Goal: Task Accomplishment & Management: Use online tool/utility

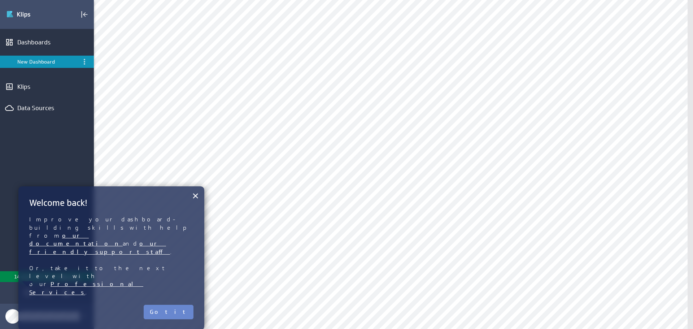
click at [179, 305] on button "Got it" at bounding box center [169, 312] width 50 height 14
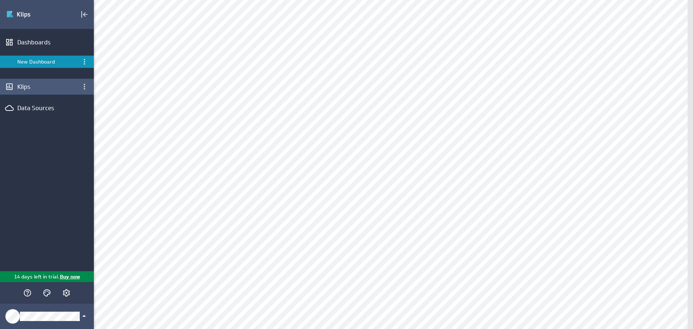
click at [38, 87] on div "Klips" at bounding box center [46, 87] width 59 height 8
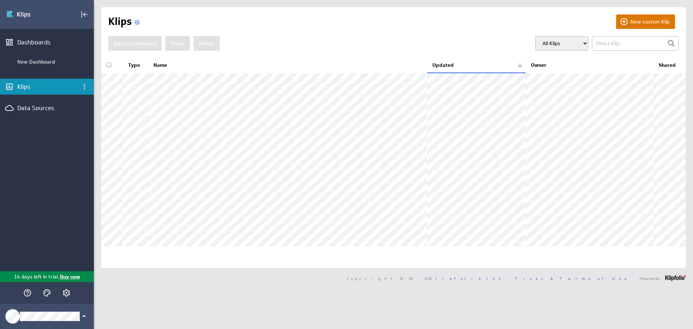
click at [631, 22] on button "New custom Klip" at bounding box center [645, 21] width 59 height 14
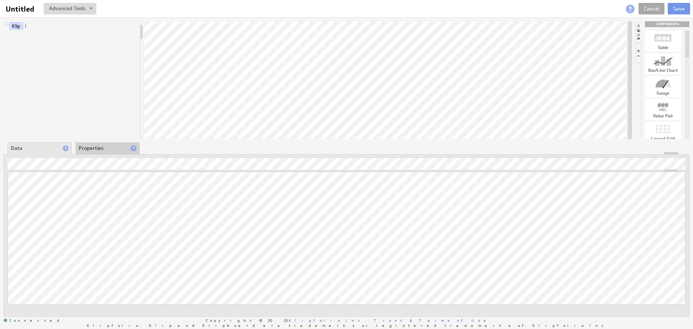
click at [656, 9] on link "Cancel" at bounding box center [652, 9] width 26 height 12
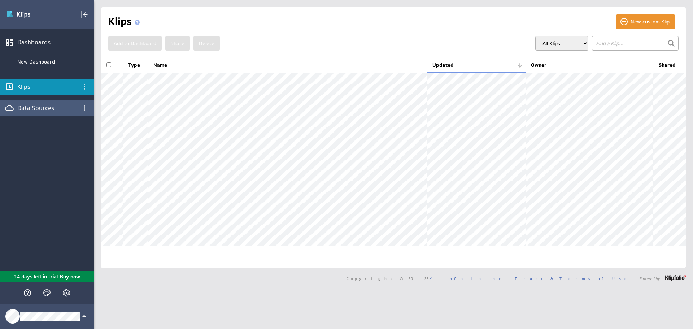
click at [49, 104] on div "Data Sources" at bounding box center [46, 108] width 59 height 8
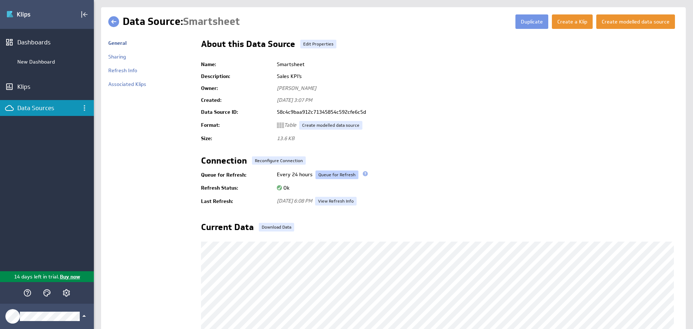
click at [329, 175] on link "Queue for Refresh" at bounding box center [337, 174] width 43 height 9
click at [28, 88] on div "Klips" at bounding box center [46, 87] width 59 height 8
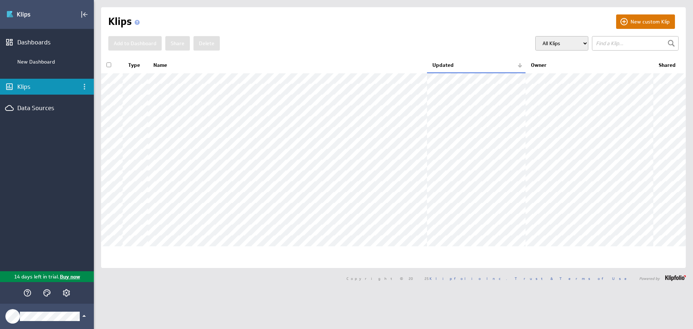
click at [630, 24] on button "New custom Klip" at bounding box center [645, 21] width 59 height 14
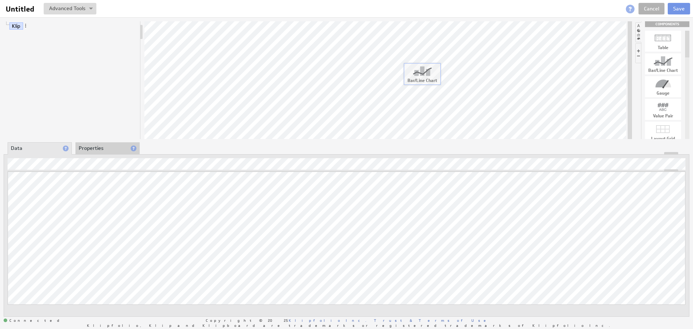
drag, startPoint x: 666, startPoint y: 64, endPoint x: 422, endPoint y: 74, distance: 244.3
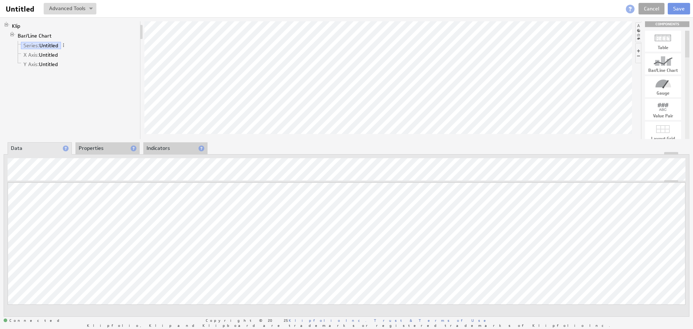
click at [656, 8] on link "Cancel" at bounding box center [652, 9] width 26 height 12
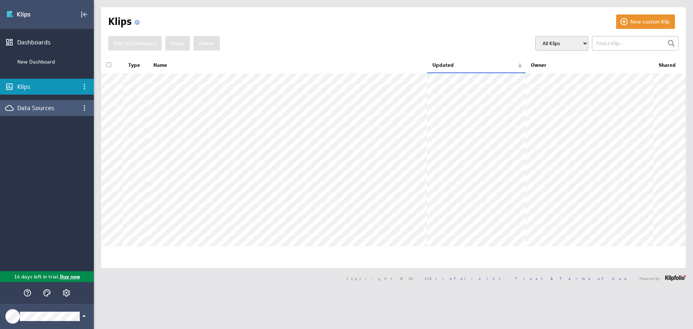
click at [31, 108] on div "Data Sources" at bounding box center [46, 108] width 59 height 8
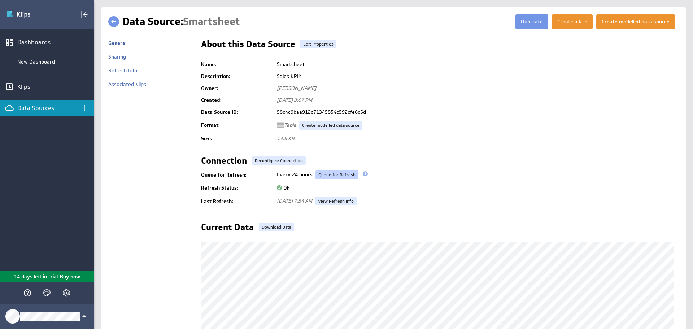
click at [328, 175] on link "Queue for Refresh" at bounding box center [337, 174] width 43 height 9
click at [329, 174] on link "Queue for Refresh" at bounding box center [337, 174] width 43 height 9
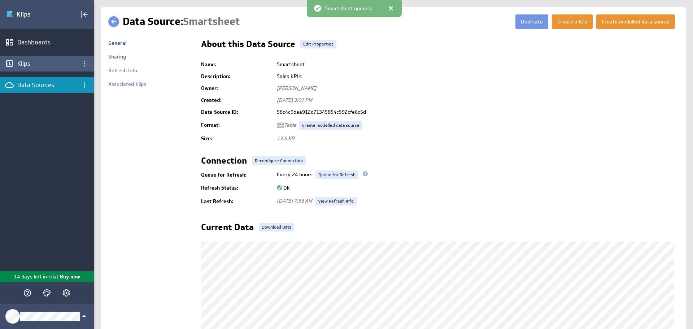
click at [27, 61] on div "Klips" at bounding box center [46, 64] width 59 height 8
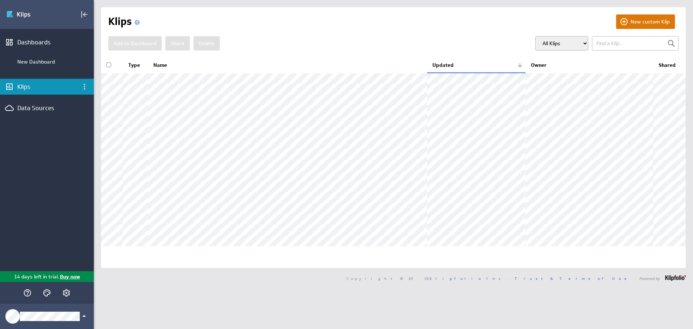
click at [655, 22] on button "New custom Klip" at bounding box center [645, 21] width 59 height 14
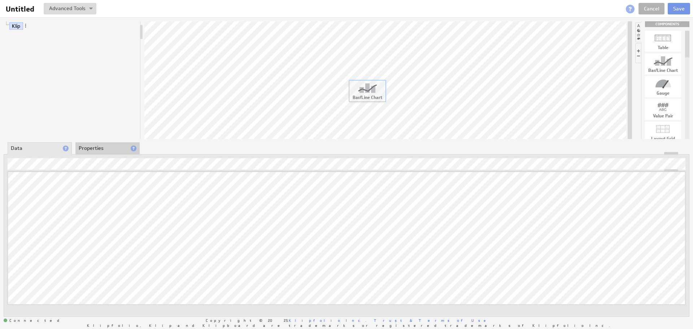
drag, startPoint x: 667, startPoint y: 62, endPoint x: 371, endPoint y: 89, distance: 296.9
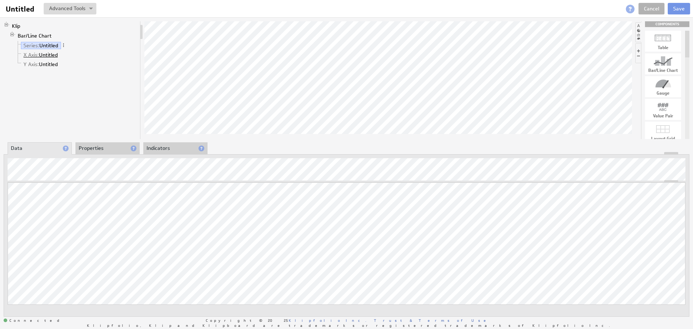
click at [47, 56] on link "X Axis: Untitled" at bounding box center [41, 54] width 40 height 7
click at [46, 45] on link "Series: Untitled" at bounding box center [41, 45] width 40 height 7
click at [50, 36] on link "Bar/Line Chart" at bounding box center [34, 35] width 39 height 7
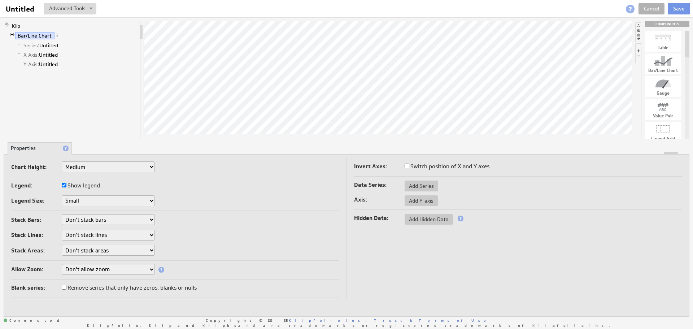
click at [56, 36] on span at bounding box center [57, 35] width 5 height 5
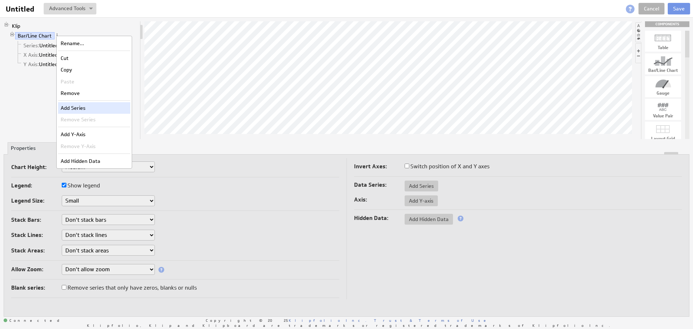
click at [68, 105] on div "Add Series" at bounding box center [94, 108] width 72 height 12
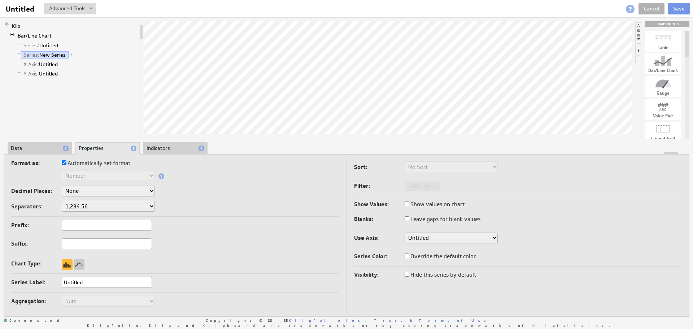
click at [34, 153] on div at bounding box center [346, 153] width 685 height 3
click at [35, 147] on li "Data" at bounding box center [40, 148] width 64 height 12
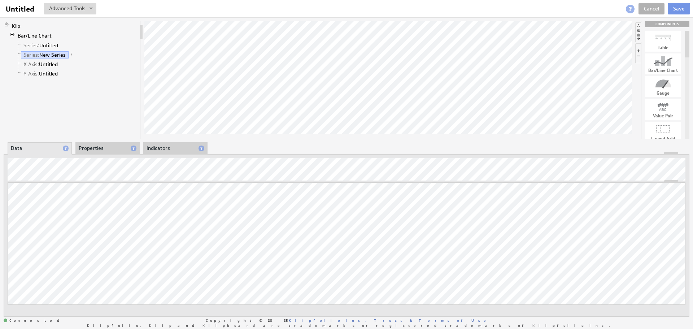
click at [96, 149] on li "Properties" at bounding box center [107, 148] width 64 height 12
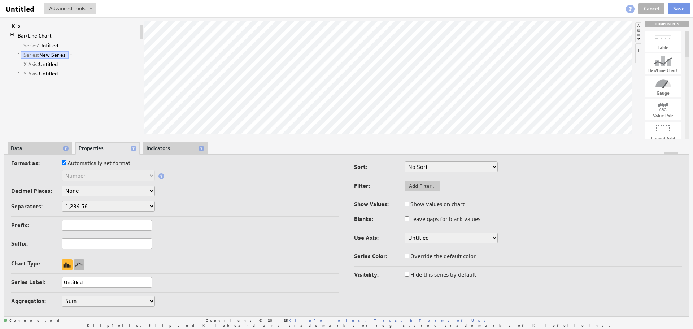
click at [81, 265] on div at bounding box center [79, 264] width 11 height 11
click at [78, 263] on div at bounding box center [79, 264] width 11 height 11
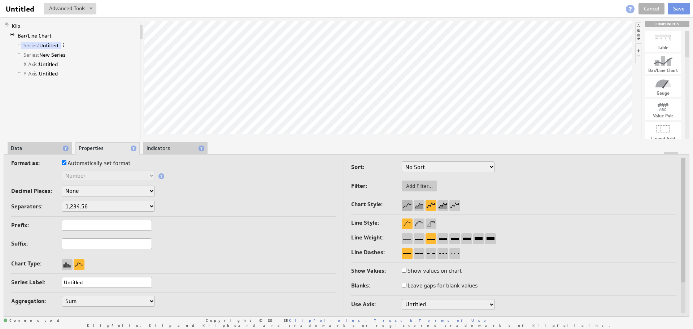
click at [408, 205] on div at bounding box center [407, 205] width 11 height 11
click at [410, 238] on div at bounding box center [407, 238] width 11 height 11
click at [30, 149] on li "Data" at bounding box center [40, 148] width 64 height 12
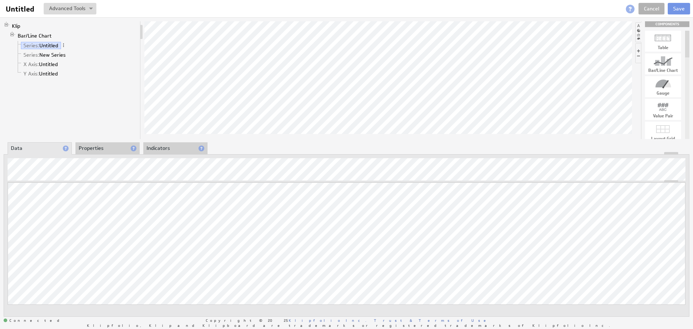
click at [102, 148] on li "Properties" at bounding box center [107, 148] width 64 height 12
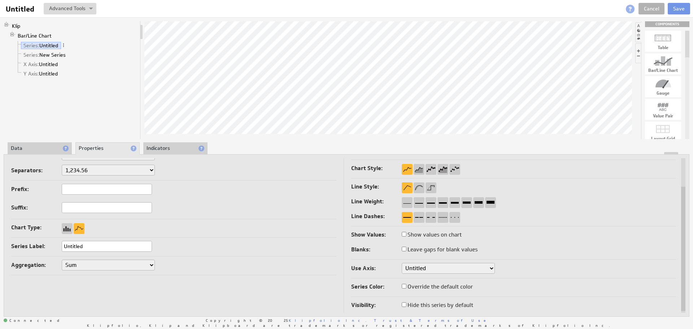
click at [404, 286] on input "Override the default color" at bounding box center [404, 286] width 5 height 5
checkbox input "true"
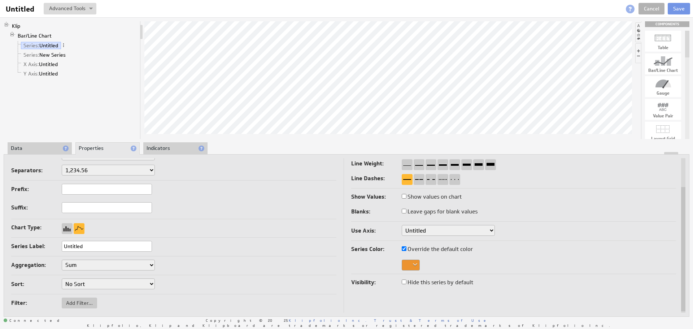
click at [409, 265] on div at bounding box center [411, 265] width 18 height 11
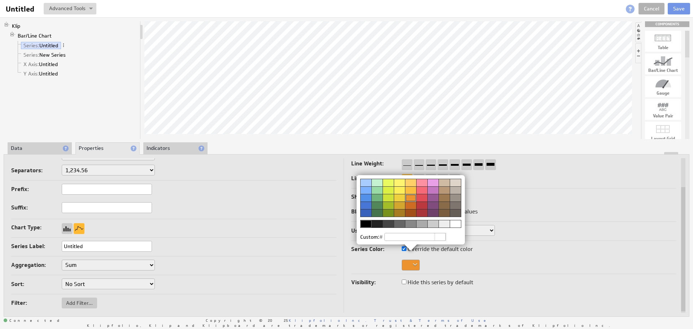
click at [366, 225] on div at bounding box center [365, 224] width 11 height 8
click at [99, 247] on img at bounding box center [346, 164] width 693 height 329
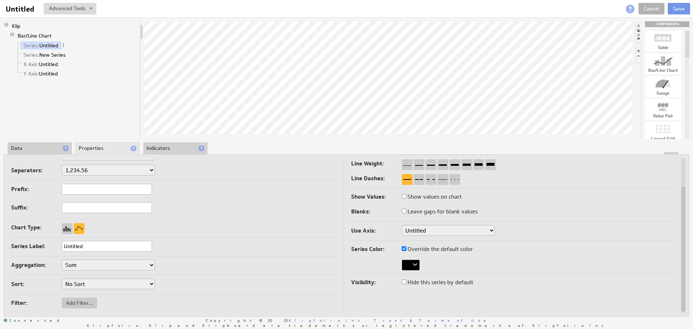
drag, startPoint x: 101, startPoint y: 246, endPoint x: 46, endPoint y: 244, distance: 55.3
click at [46, 244] on div "Series Label: Untitled" at bounding box center [173, 247] width 325 height 12
type input "Target"
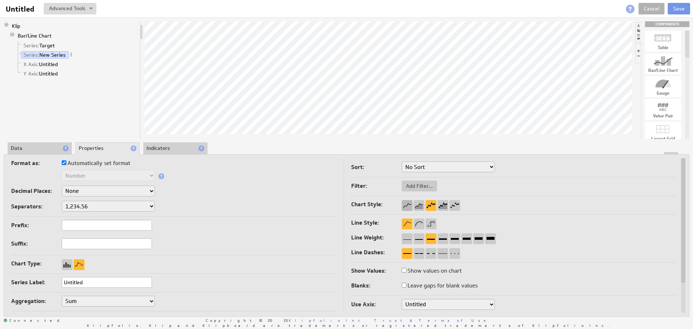
click at [409, 205] on div at bounding box center [407, 205] width 11 height 11
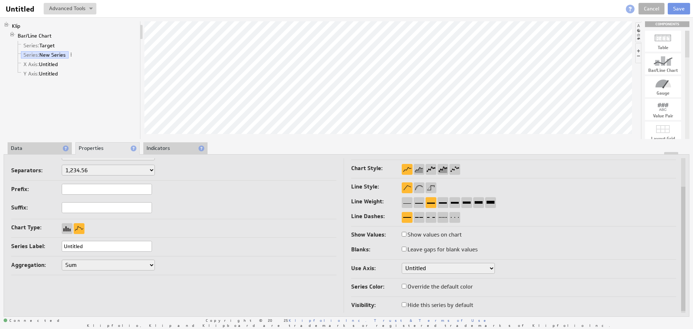
drag, startPoint x: 109, startPoint y: 246, endPoint x: 35, endPoint y: 240, distance: 73.9
click at [36, 240] on td "Format as: Automatically set format Text Number Currency Percentage Date / Time…" at bounding box center [177, 218] width 333 height 193
type input "Actual YTD"
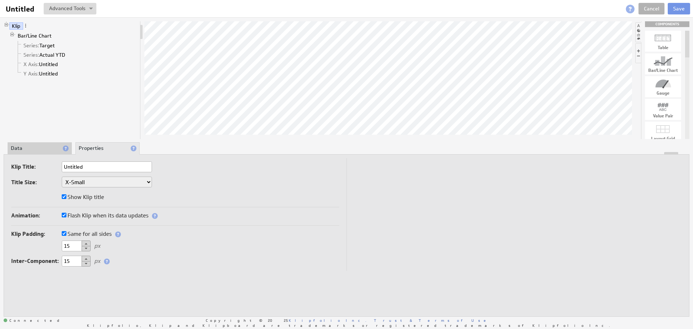
click at [43, 150] on li "Data" at bounding box center [40, 148] width 64 height 12
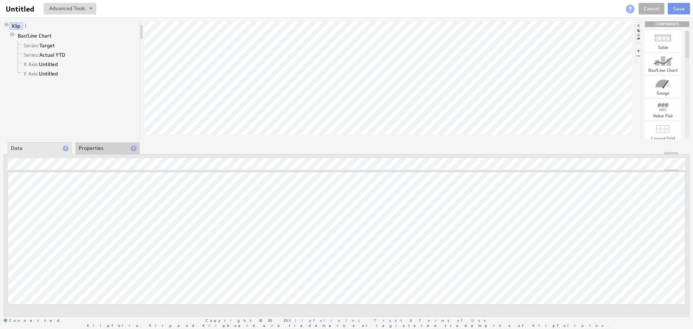
click at [92, 150] on li "Properties" at bounding box center [107, 148] width 64 height 12
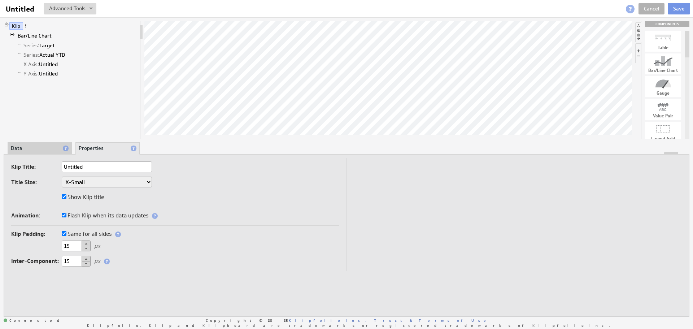
click at [90, 167] on input "Untitled" at bounding box center [107, 166] width 90 height 11
drag, startPoint x: 90, startPoint y: 167, endPoint x: 52, endPoint y: 166, distance: 38.6
click at [52, 166] on div "Klip Title: Untitled" at bounding box center [175, 167] width 328 height 12
type input "Engineer Meetings Booked - YTD"
click at [45, 147] on li "Data" at bounding box center [40, 148] width 64 height 12
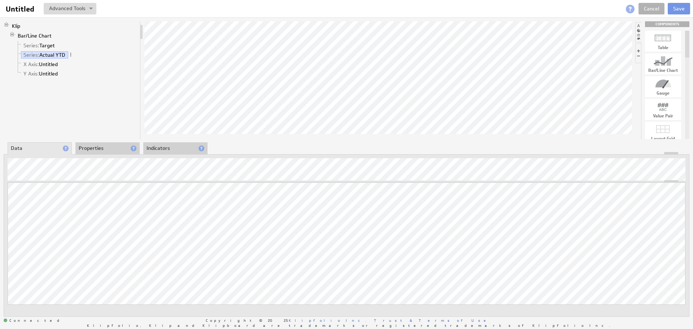
click at [99, 148] on li "Properties" at bounding box center [107, 148] width 64 height 12
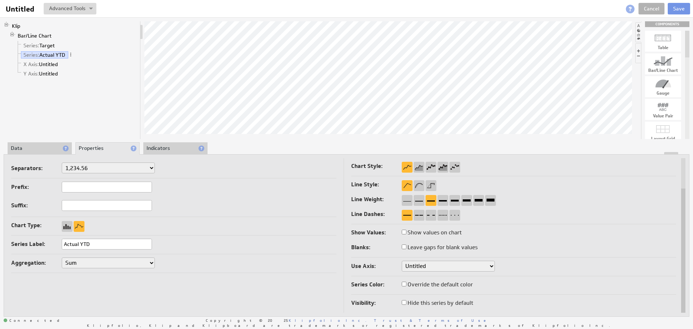
click at [149, 262] on select "Sum Average Median Min Max First Last Count Count Distinct" at bounding box center [108, 262] width 93 height 11
click at [175, 152] on div at bounding box center [346, 153] width 685 height 3
click at [175, 149] on li "Indicators" at bounding box center [175, 148] width 64 height 12
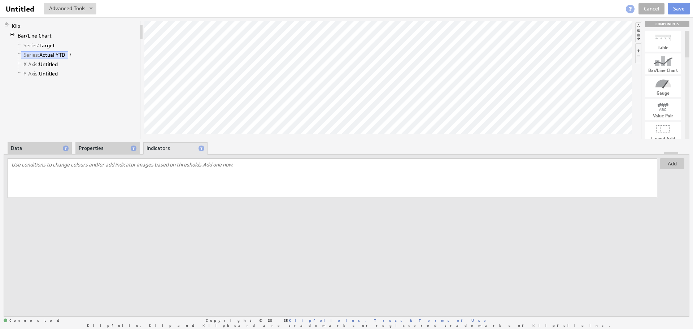
click at [210, 165] on span "Add one now." at bounding box center [218, 164] width 31 height 6
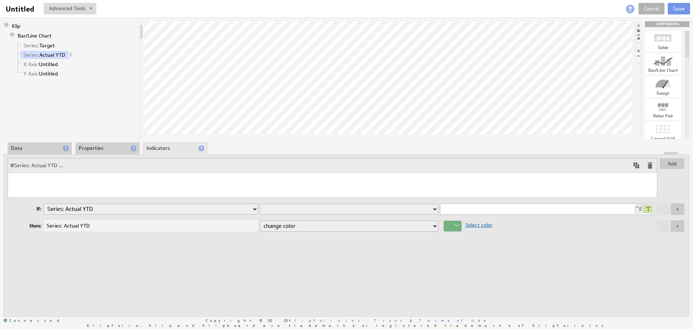
click at [292, 209] on select "is equal to is not equal to is greater than is greater than or equal to is less…" at bounding box center [349, 209] width 178 height 11
click at [641, 208] on div at bounding box center [644, 209] width 18 height 8
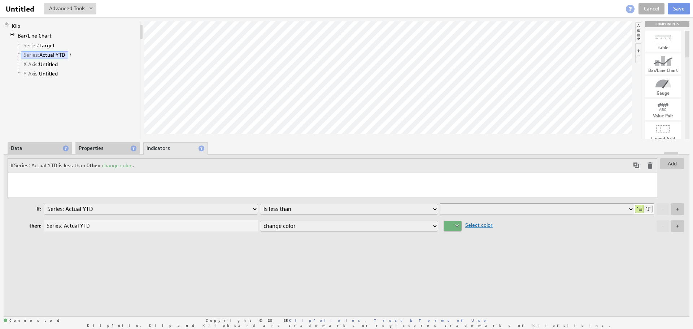
click at [631, 208] on select "Series: Target Series: Actual YTD X Axis: Untitled Y Axis: Untitled" at bounding box center [537, 209] width 194 height 11
select select "9357cc92-2"
click at [440, 204] on select "Series: Target Series: Actual YTD X Axis: Untitled Y Axis: Untitled" at bounding box center [537, 209] width 194 height 11
click at [458, 224] on div at bounding box center [453, 226] width 18 height 11
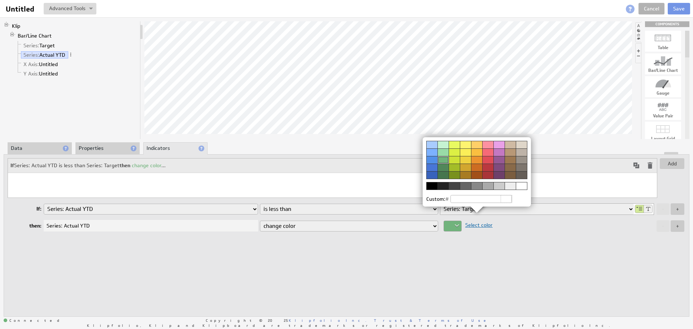
click at [490, 167] on div at bounding box center [487, 168] width 11 height 8
click at [500, 251] on img at bounding box center [346, 164] width 693 height 329
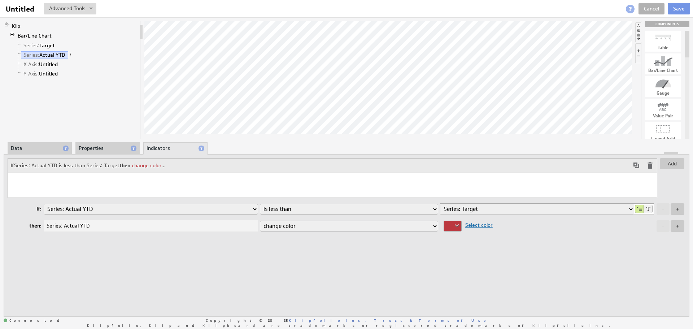
click at [647, 165] on span at bounding box center [650, 165] width 9 height 9
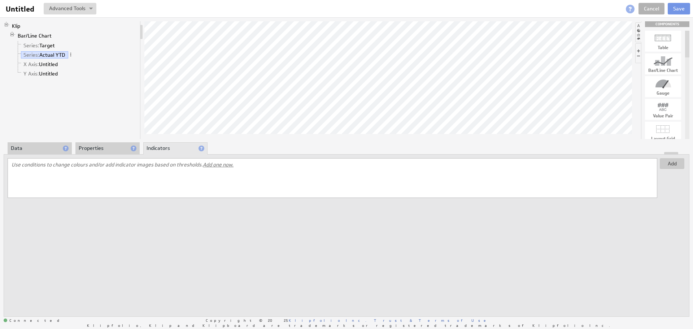
click at [104, 149] on li "Properties" at bounding box center [107, 148] width 64 height 12
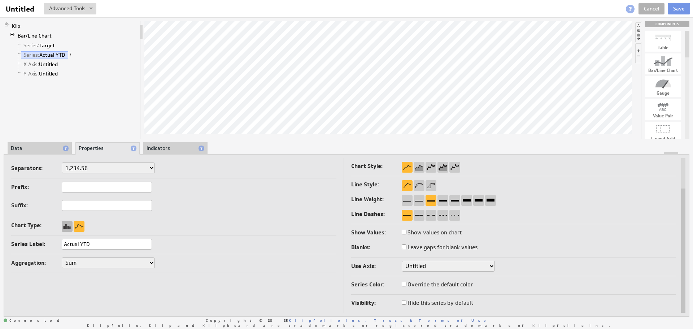
click at [66, 225] on div at bounding box center [67, 226] width 11 height 11
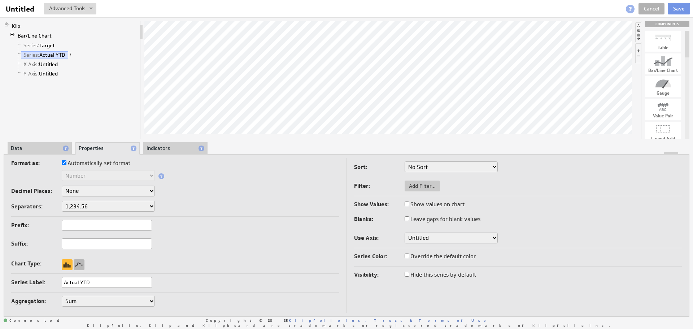
click at [81, 264] on div at bounding box center [79, 264] width 11 height 11
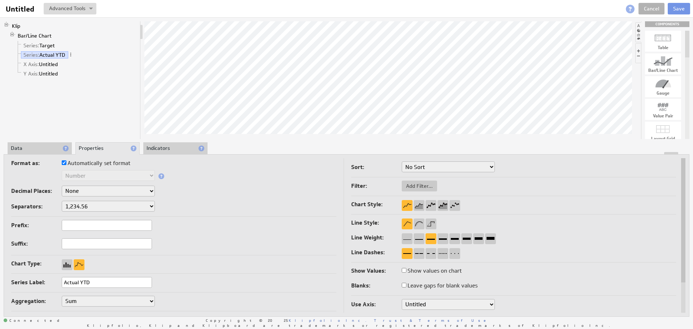
click at [39, 150] on li "Data" at bounding box center [40, 148] width 64 height 12
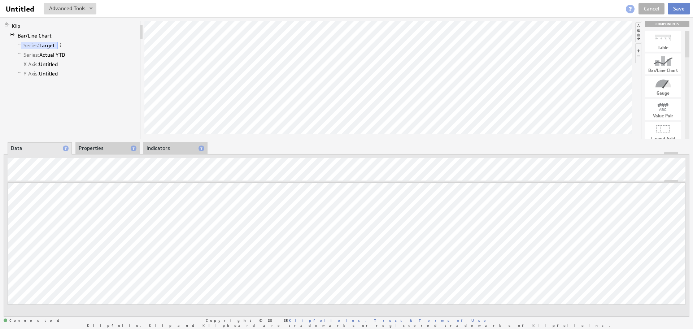
click at [681, 8] on button "Save" at bounding box center [679, 9] width 22 height 12
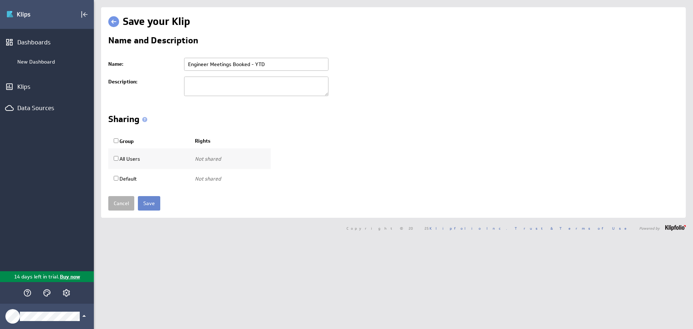
click at [148, 203] on input "Save" at bounding box center [149, 203] width 22 height 14
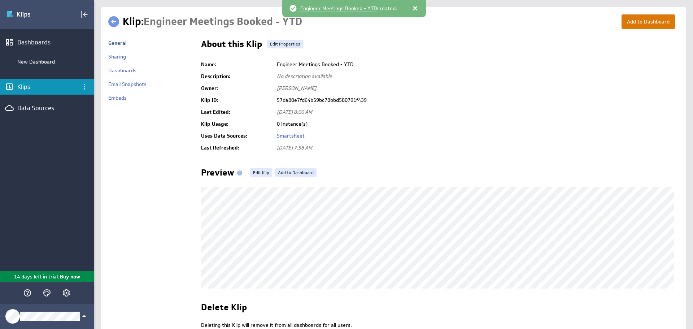
click at [640, 22] on button "Add to Dashboard" at bounding box center [648, 21] width 53 height 14
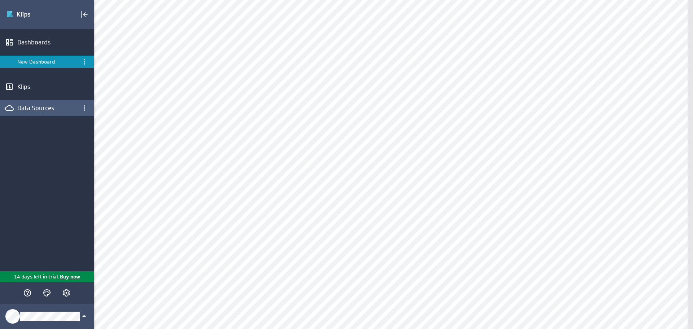
click at [28, 110] on div "Data Sources" at bounding box center [46, 108] width 59 height 8
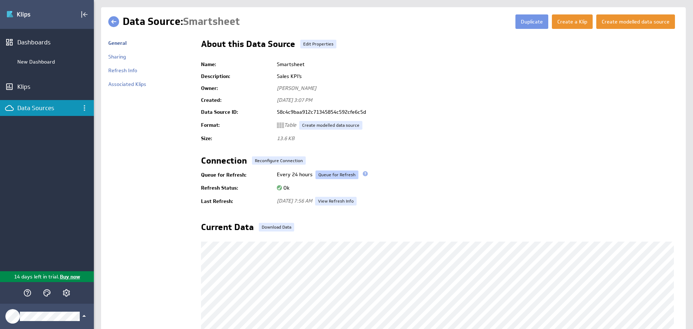
click at [327, 175] on link "Queue for Refresh" at bounding box center [337, 174] width 43 height 9
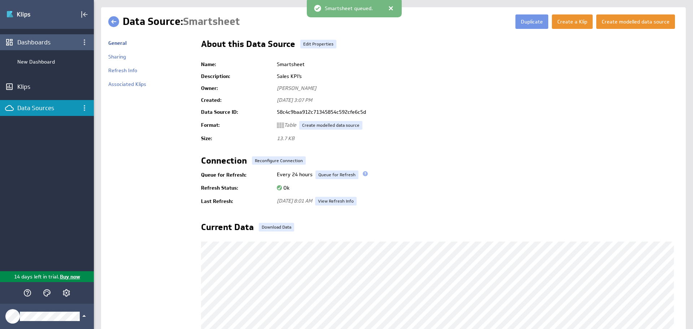
click at [32, 43] on div "Dashboards" at bounding box center [46, 42] width 59 height 8
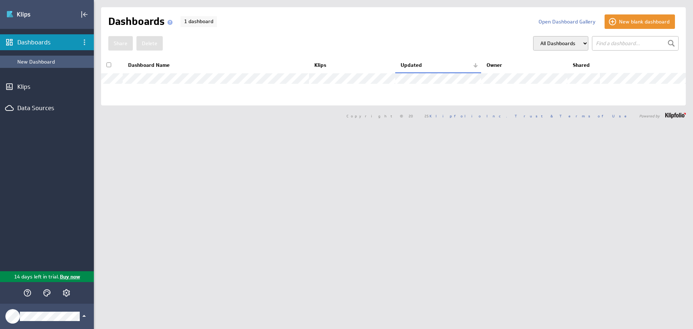
click at [47, 60] on div "New Dashboard" at bounding box center [53, 61] width 73 height 6
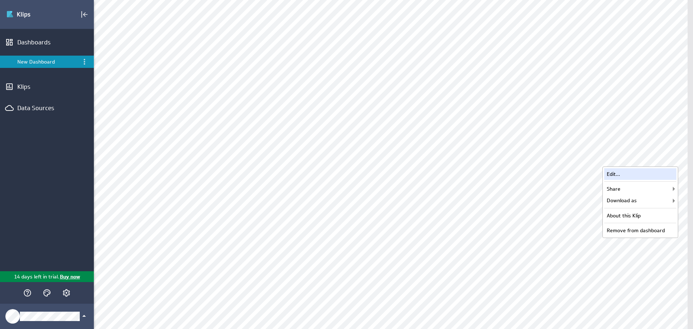
click at [626, 176] on div "Edit..." at bounding box center [640, 174] width 72 height 12
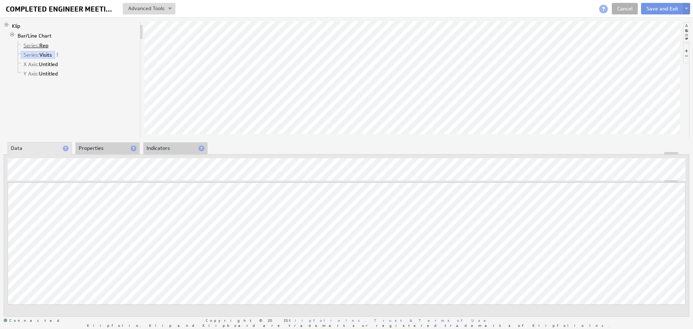
click at [44, 45] on link "Series: Rep" at bounding box center [36, 45] width 30 height 7
click at [100, 144] on li "Properties" at bounding box center [107, 148] width 64 height 12
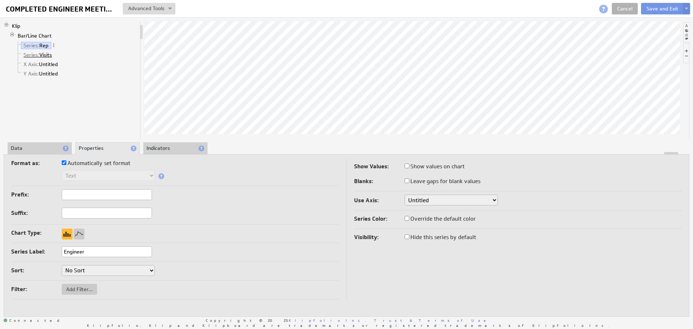
click at [44, 55] on link "Series: Visits" at bounding box center [38, 54] width 34 height 7
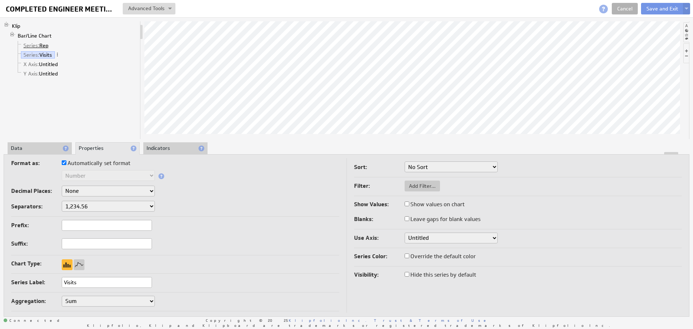
click at [44, 43] on link "Series: Rep" at bounding box center [36, 45] width 30 height 7
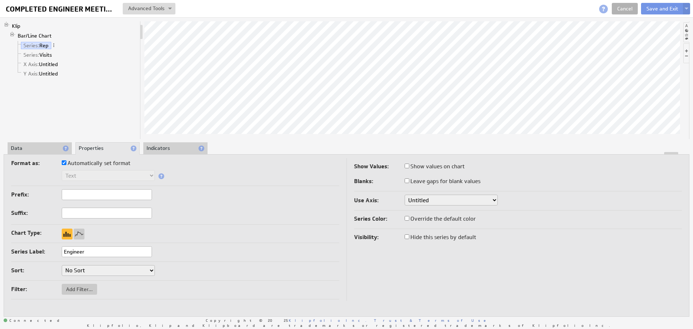
click at [51, 148] on li "Data" at bounding box center [40, 148] width 64 height 12
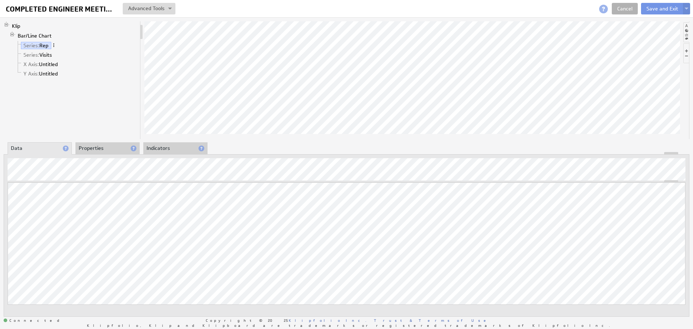
click at [53, 45] on span at bounding box center [53, 45] width 5 height 5
click at [75, 51] on div "Rename..." at bounding box center [91, 53] width 72 height 12
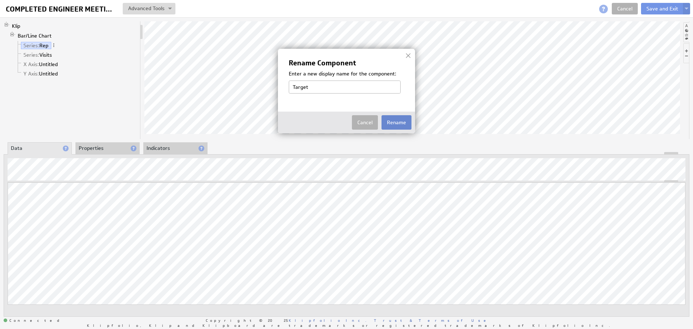
type input "Target"
click at [397, 121] on button "Rename" at bounding box center [397, 122] width 30 height 14
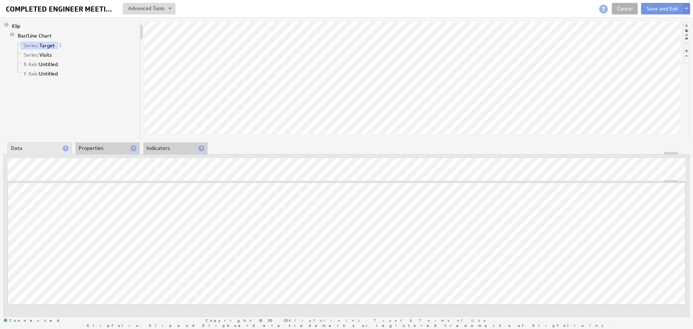
click at [112, 147] on li "Properties" at bounding box center [107, 148] width 64 height 12
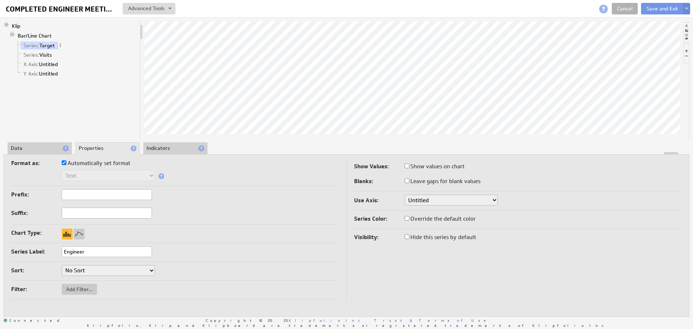
drag, startPoint x: 90, startPoint y: 253, endPoint x: 40, endPoint y: 252, distance: 50.2
click at [40, 252] on div "Series Label: Engineer" at bounding box center [175, 252] width 328 height 12
type input "Target"
click at [47, 55] on link "Series: Visits" at bounding box center [38, 54] width 34 height 7
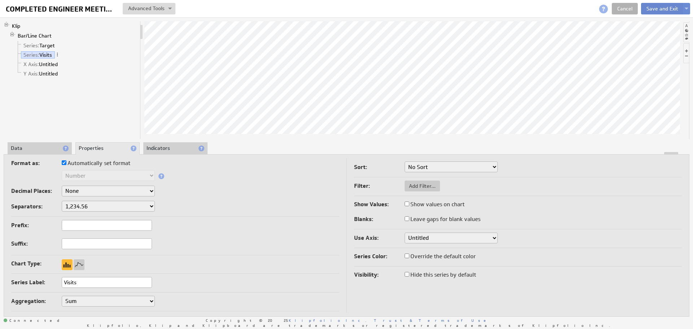
click at [660, 8] on button "Save and Exit" at bounding box center [662, 9] width 43 height 12
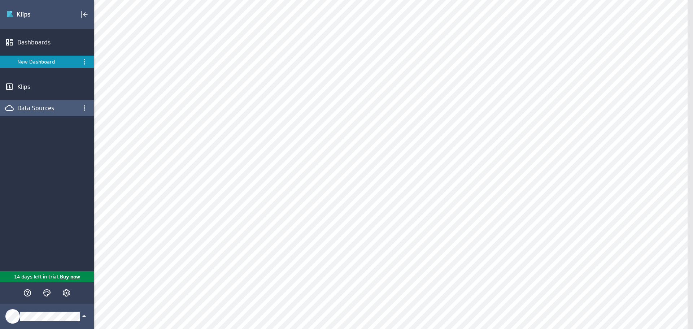
click at [25, 106] on div "Data Sources" at bounding box center [46, 108] width 59 height 8
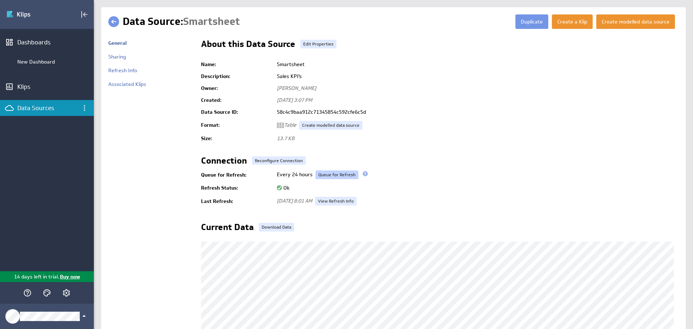
click at [334, 173] on link "Queue for Refresh" at bounding box center [337, 174] width 43 height 9
click at [35, 60] on div "New Dashboard" at bounding box center [53, 61] width 73 height 6
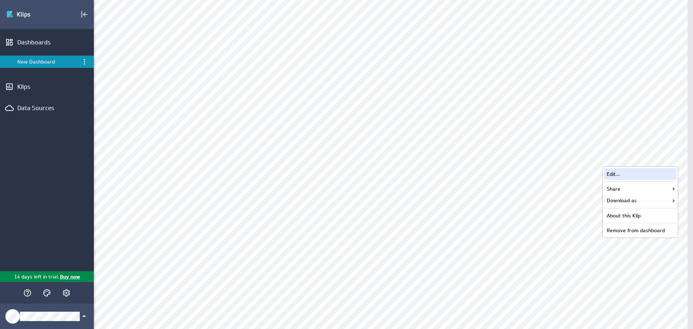
click at [638, 171] on div "Edit..." at bounding box center [640, 174] width 72 height 12
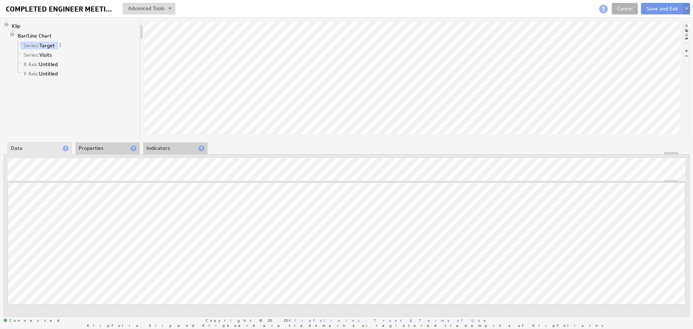
click at [89, 147] on li "Properties" at bounding box center [107, 148] width 64 height 12
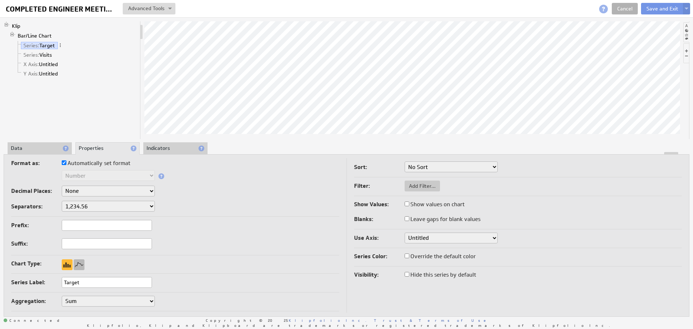
click at [80, 262] on div at bounding box center [79, 264] width 11 height 11
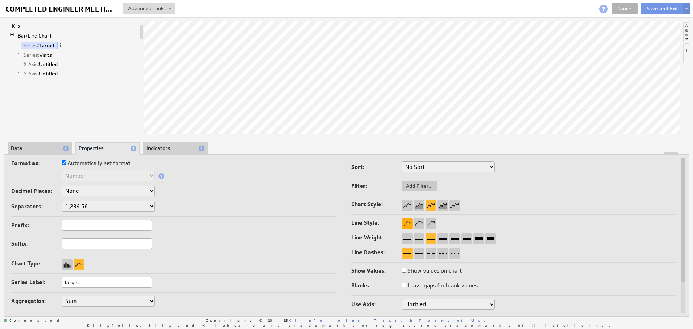
click at [405, 221] on div at bounding box center [407, 223] width 11 height 11
click at [408, 205] on div at bounding box center [407, 205] width 11 height 11
click at [70, 264] on div at bounding box center [67, 264] width 11 height 11
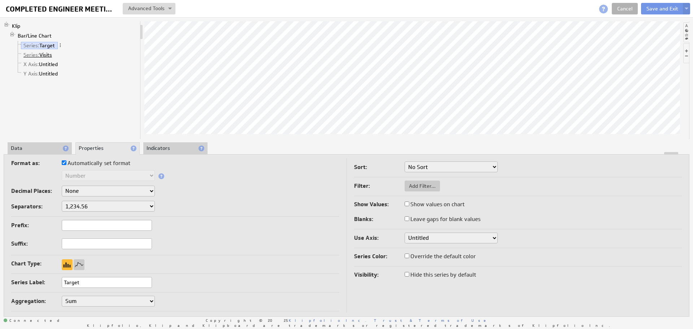
click at [49, 56] on link "Series: Visits" at bounding box center [38, 54] width 34 height 7
click at [162, 147] on li "Indicators" at bounding box center [175, 148] width 64 height 12
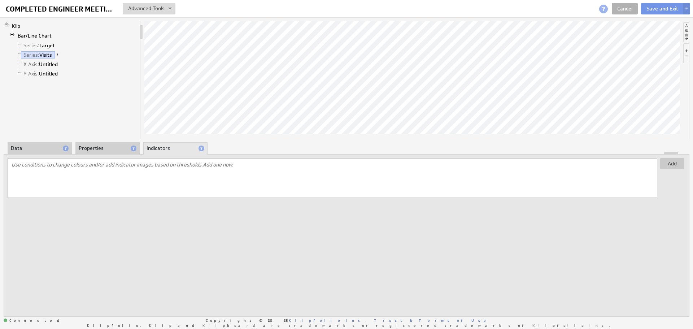
click at [215, 164] on span "Add one now." at bounding box center [218, 164] width 31 height 6
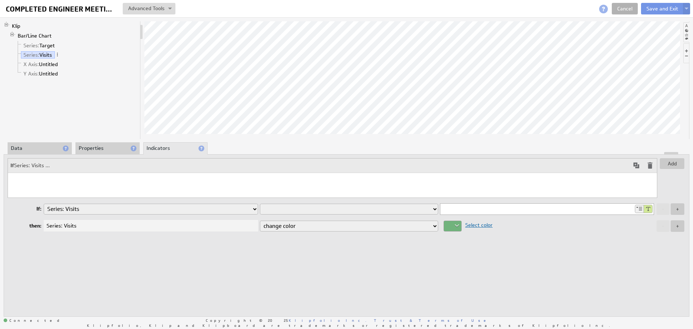
click at [277, 207] on select "is equal to is not equal to is greater than is greater than or equal to is less…" at bounding box center [349, 209] width 178 height 11
drag, startPoint x: 478, startPoint y: 210, endPoint x: 553, endPoint y: 216, distance: 76.0
click at [479, 211] on input "0" at bounding box center [537, 209] width 194 height 11
click at [640, 209] on div at bounding box center [644, 209] width 18 height 8
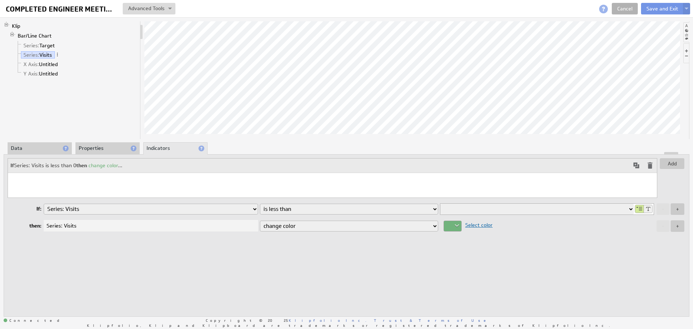
click at [630, 209] on select "Series: Target Series: Visits X Axis: Untitled Y Axis: Untitled" at bounding box center [537, 209] width 194 height 11
select select "710c30fa-2"
click at [440, 204] on select "Series: Target Series: Visits X Axis: Untitled Y Axis: Untitled" at bounding box center [537, 209] width 194 height 11
click at [334, 230] on select "change color" at bounding box center [349, 226] width 178 height 11
click at [461, 226] on div "Select color" at bounding box center [547, 226] width 214 height 10
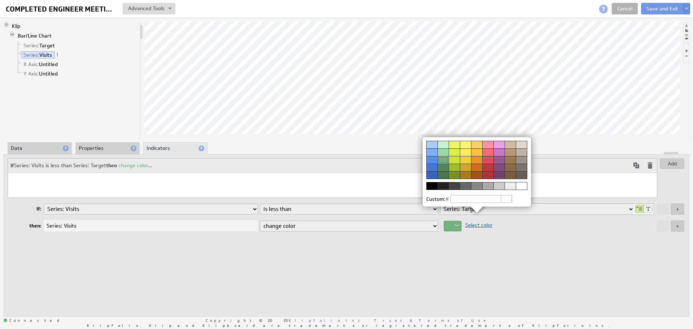
click at [486, 168] on div at bounding box center [487, 168] width 11 height 8
click at [531, 259] on img at bounding box center [346, 164] width 693 height 329
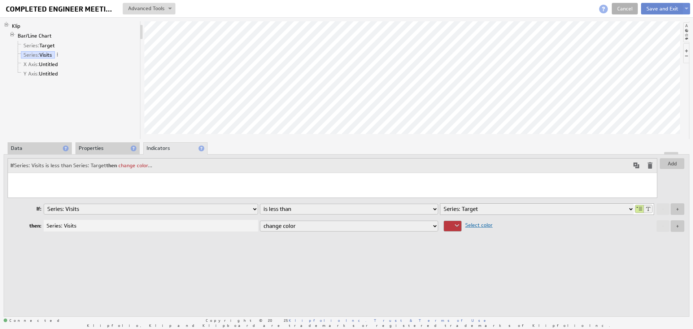
click at [661, 8] on button "Save and Exit" at bounding box center [662, 9] width 43 height 12
